Goal: Information Seeking & Learning: Learn about a topic

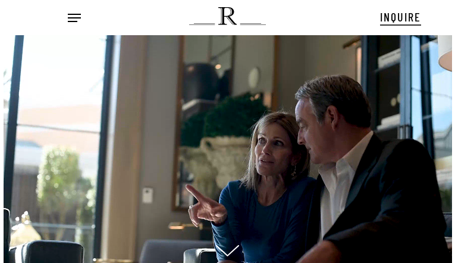
scroll to position [12, 14]
